Goal: Transaction & Acquisition: Purchase product/service

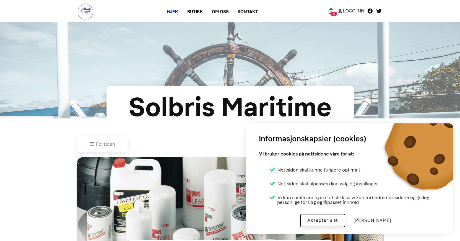
click at [334, 221] on button "Aksepter alle" at bounding box center [322, 220] width 45 height 13
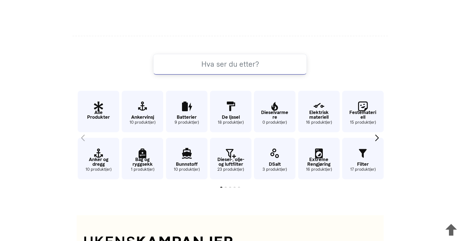
scroll to position [273, 0]
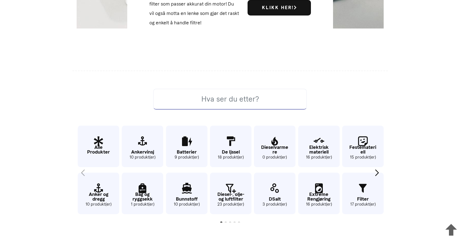
click at [241, 98] on input at bounding box center [229, 99] width 153 height 21
click at [198, 101] on input at bounding box center [229, 99] width 153 height 21
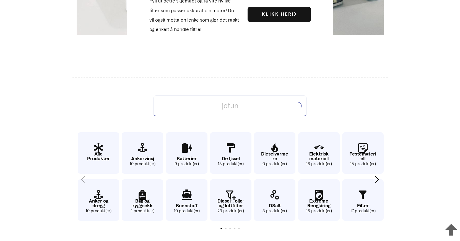
scroll to position [263, 0]
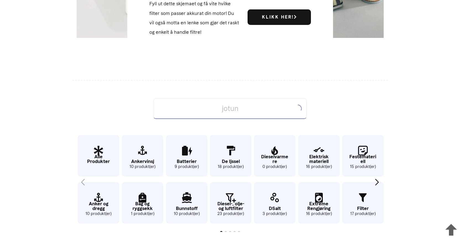
click at [254, 108] on input "jotun" at bounding box center [229, 108] width 153 height 21
click at [235, 108] on input "jotun" at bounding box center [229, 108] width 153 height 21
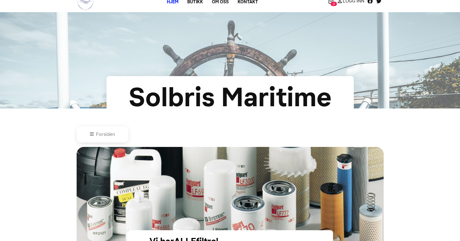
scroll to position [0, 0]
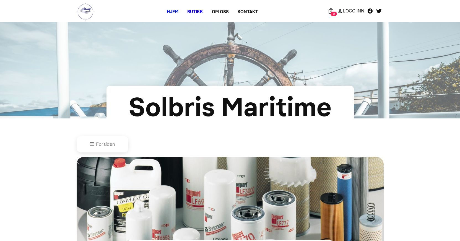
type input "lakk"
click at [193, 12] on link "Butikk" at bounding box center [195, 12] width 25 height 10
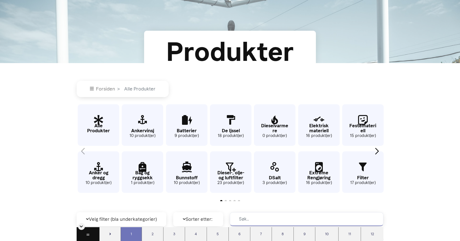
scroll to position [56, 0]
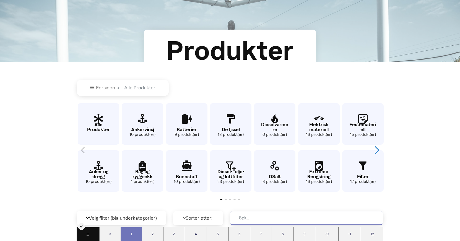
click at [377, 149] on div "Next slide" at bounding box center [376, 150] width 7 height 12
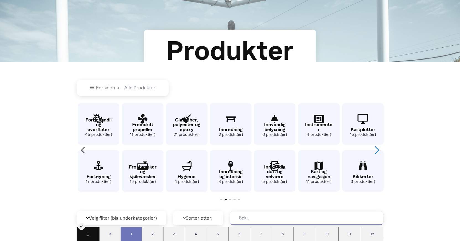
click at [376, 148] on div "Next slide" at bounding box center [376, 150] width 7 height 12
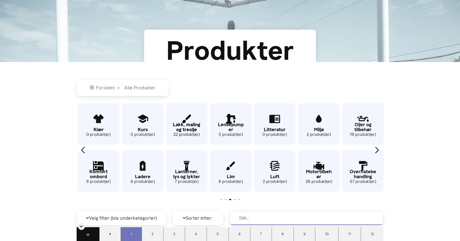
click at [185, 131] on p "Lakk, maling og treolje" at bounding box center [186, 126] width 41 height 9
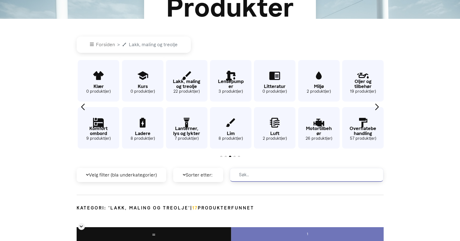
scroll to position [96, 0]
